Goal: Check status: Check status

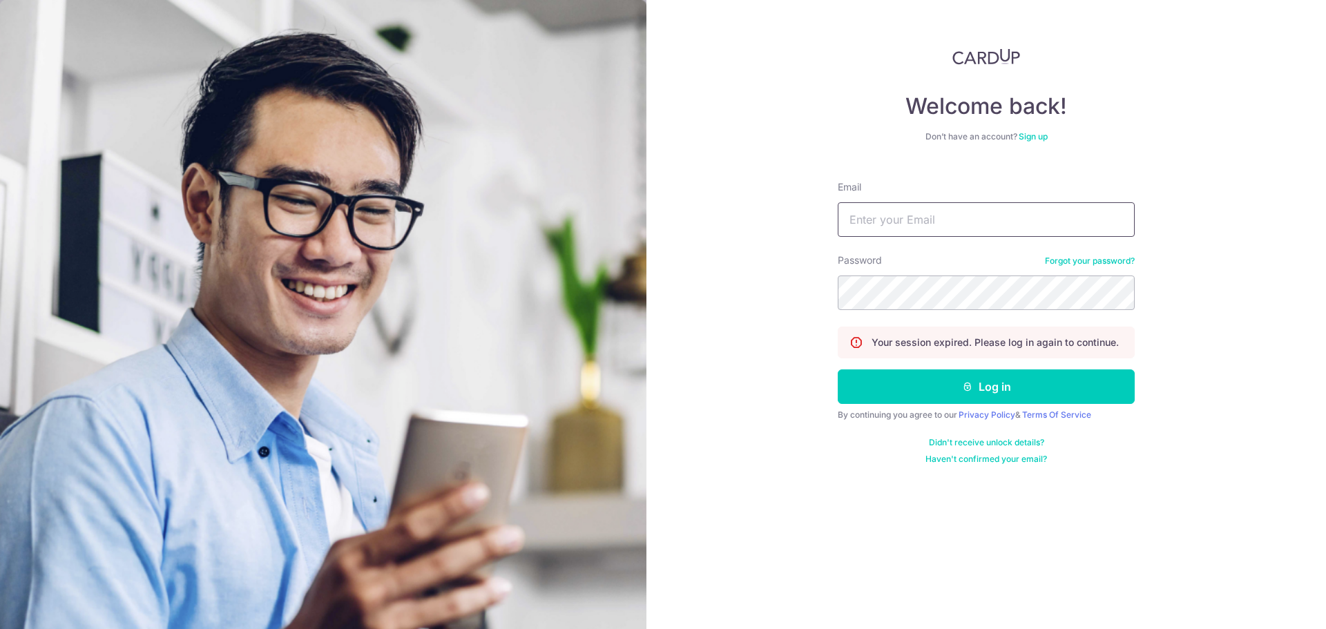
click at [915, 218] on input "Email" at bounding box center [986, 219] width 297 height 35
type input "[EMAIL_ADDRESS][DOMAIN_NAME]"
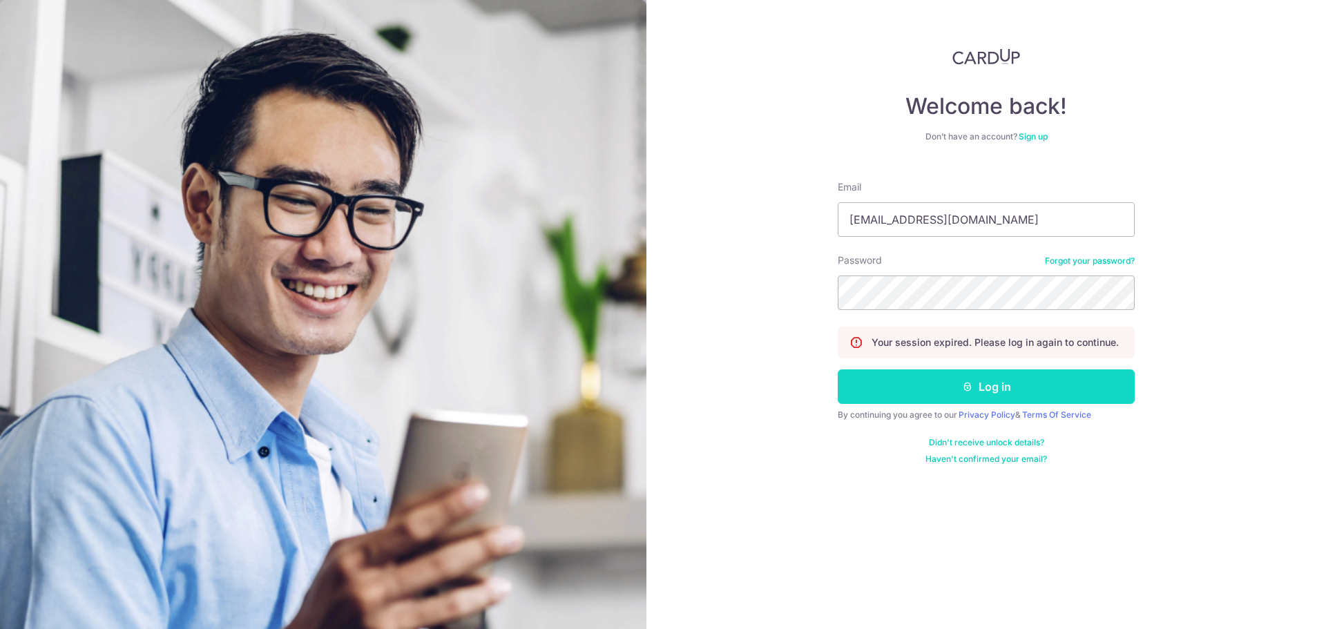
click at [983, 394] on button "Log in" at bounding box center [986, 386] width 297 height 35
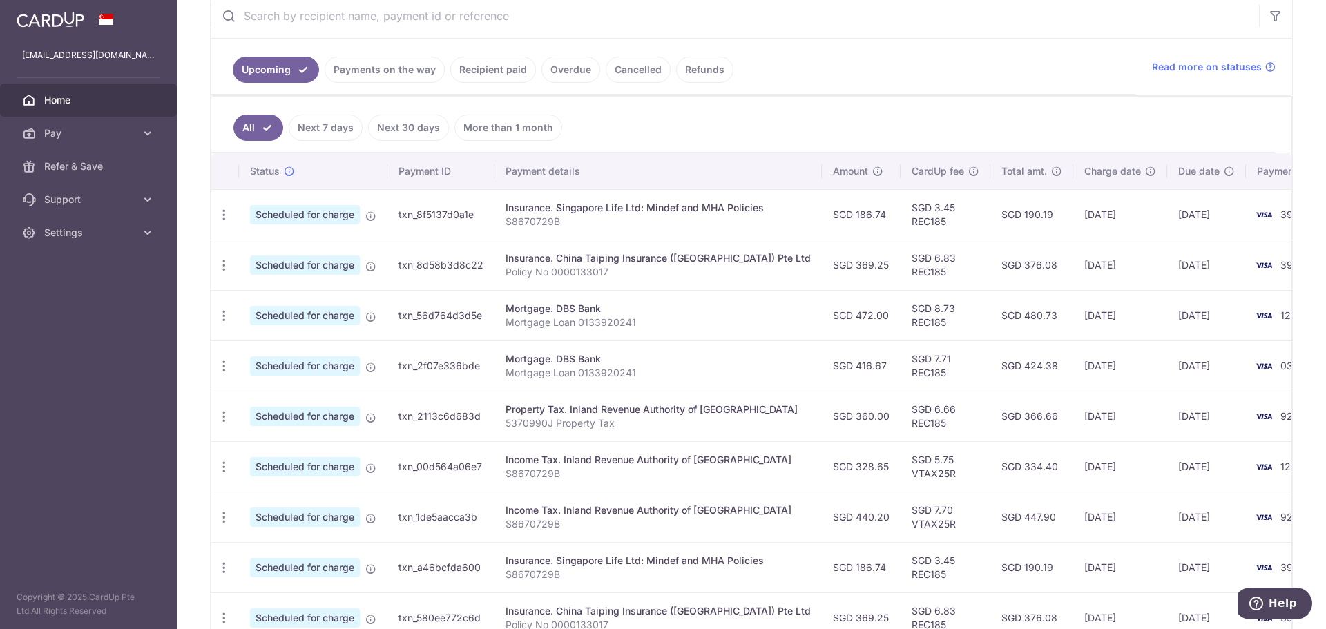
scroll to position [276, 0]
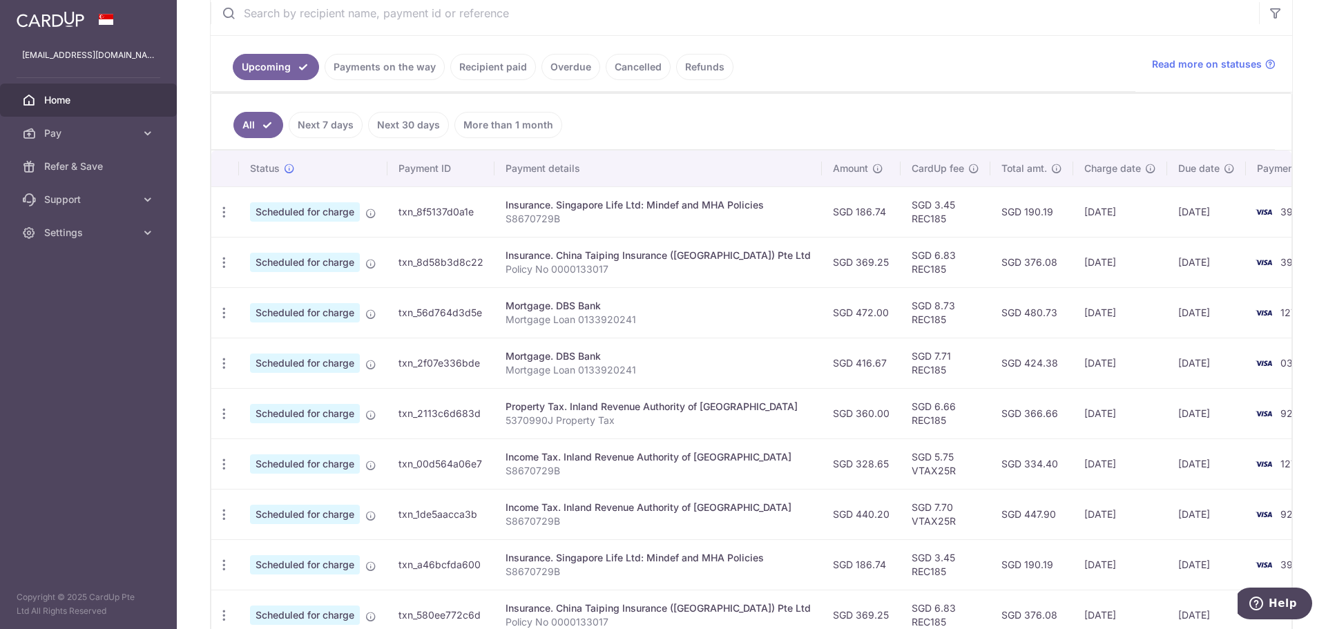
click at [494, 67] on link "Recipient paid" at bounding box center [493, 67] width 86 height 26
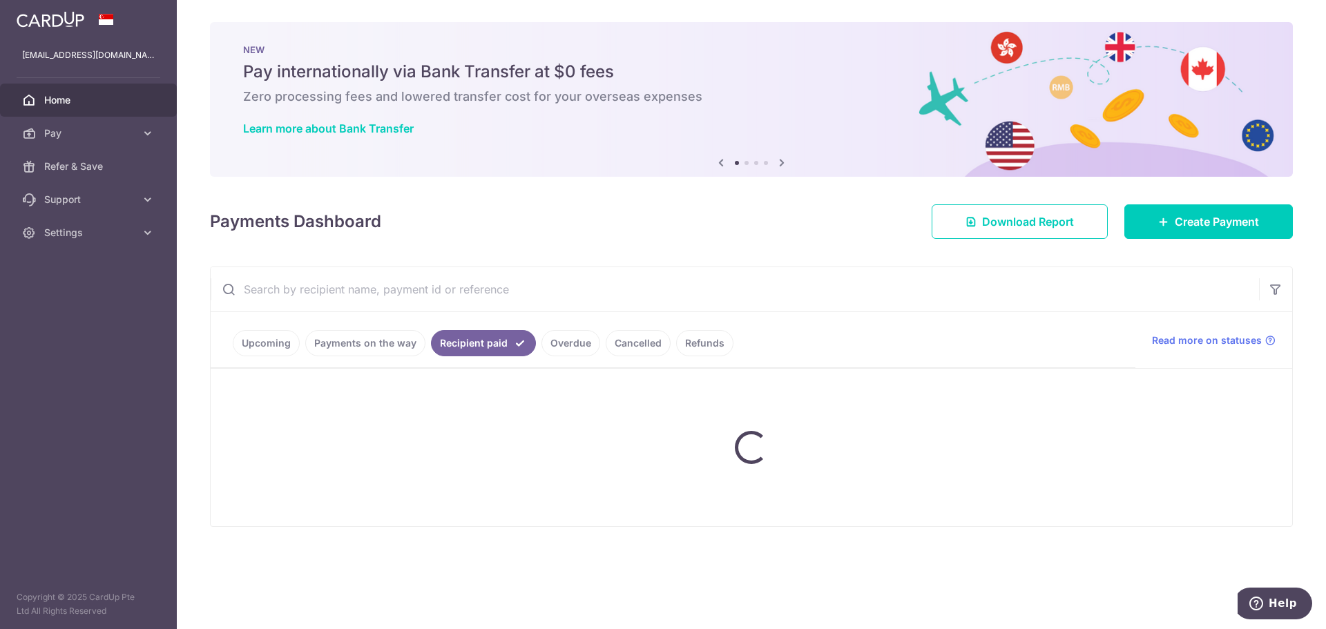
scroll to position [0, 0]
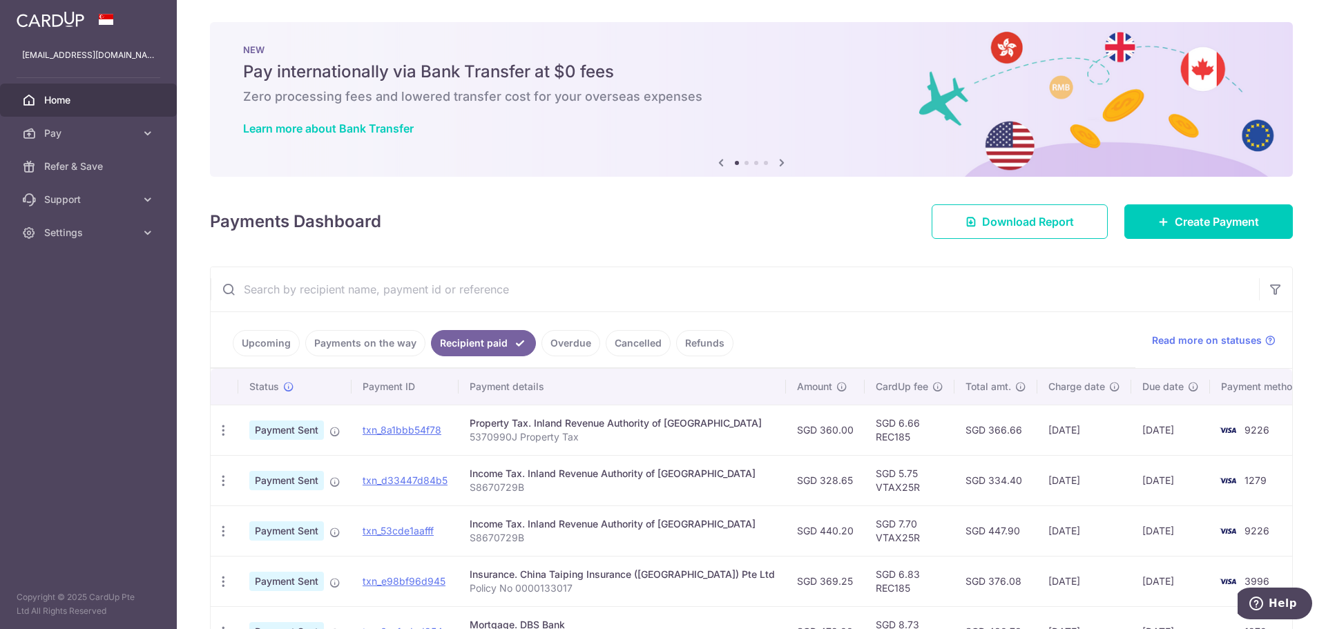
click at [379, 350] on link "Payments on the way" at bounding box center [365, 343] width 120 height 26
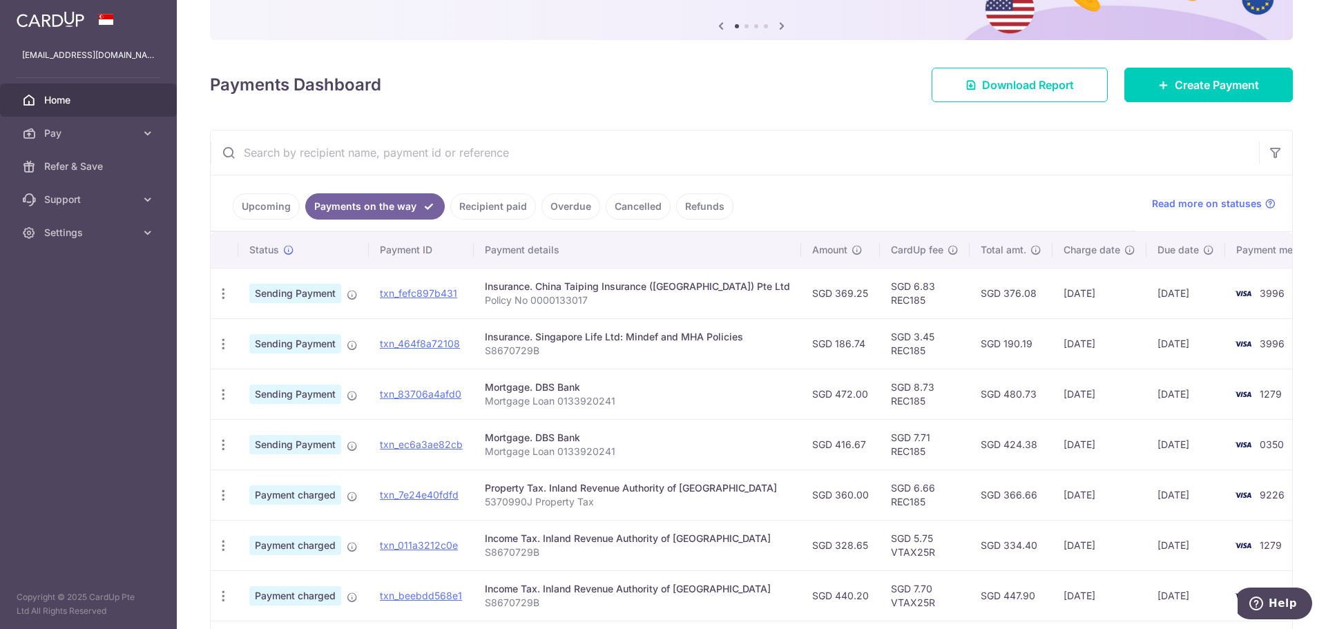
scroll to position [207, 0]
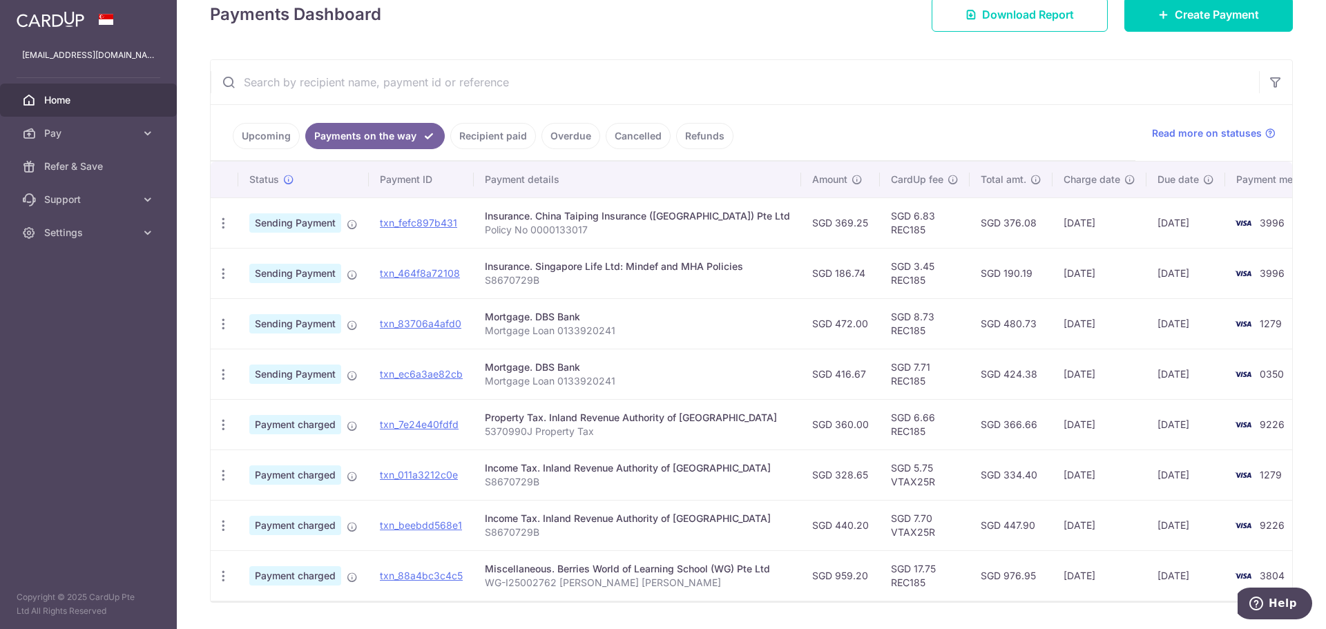
click at [269, 139] on link "Upcoming" at bounding box center [266, 136] width 67 height 26
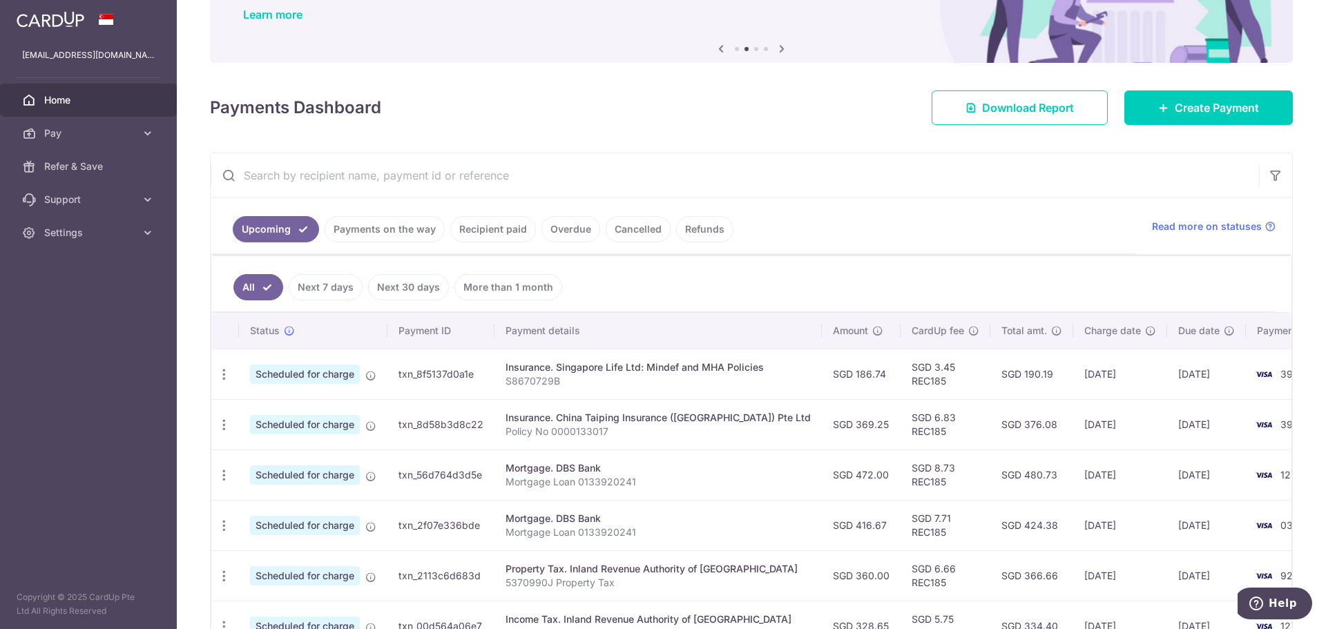
scroll to position [138, 0]
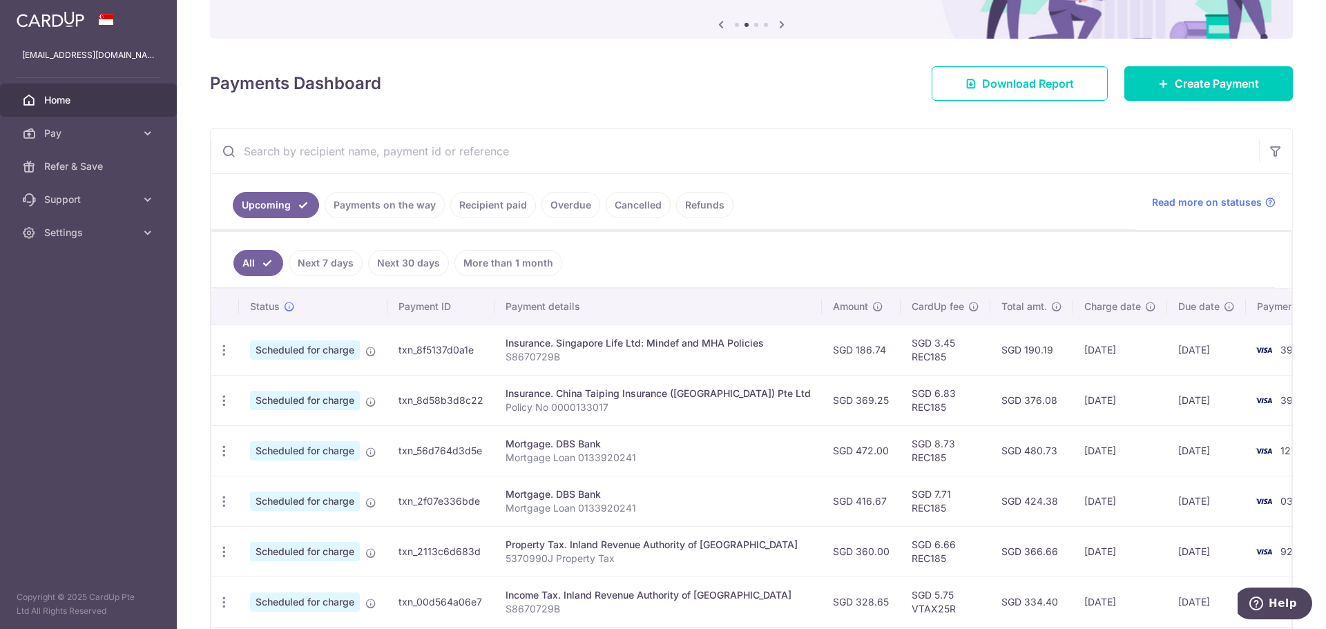
click at [373, 210] on link "Payments on the way" at bounding box center [385, 205] width 120 height 26
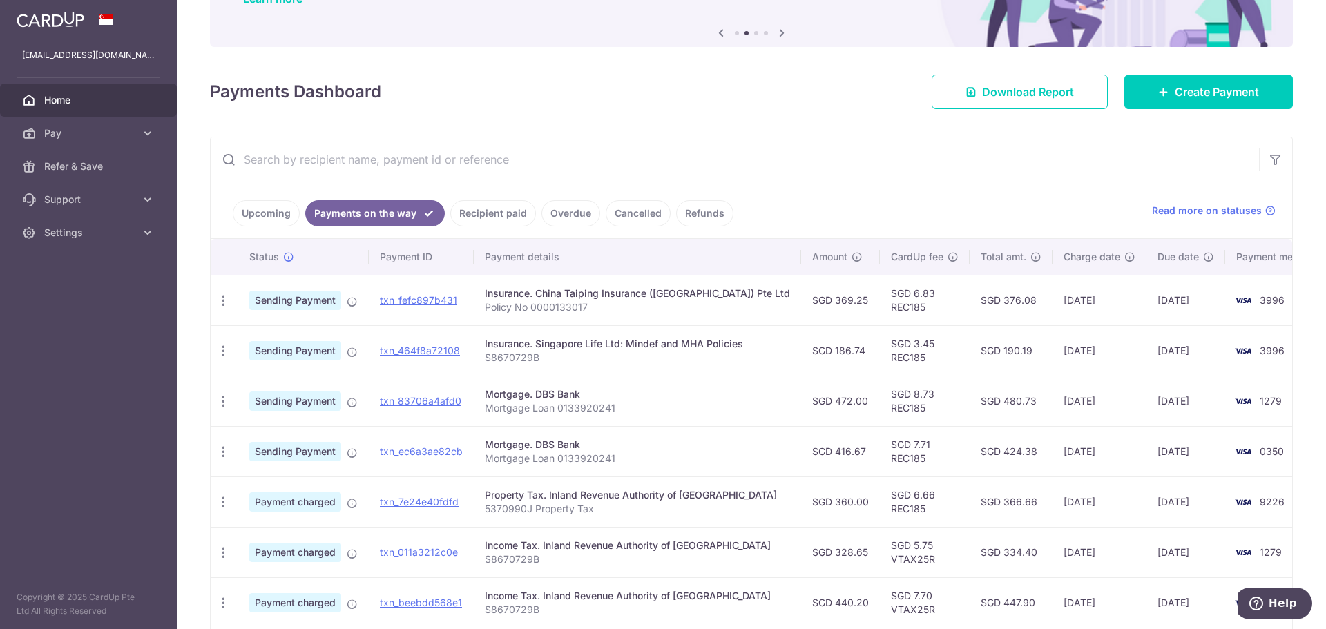
scroll to position [253, 0]
